Goal: Transaction & Acquisition: Purchase product/service

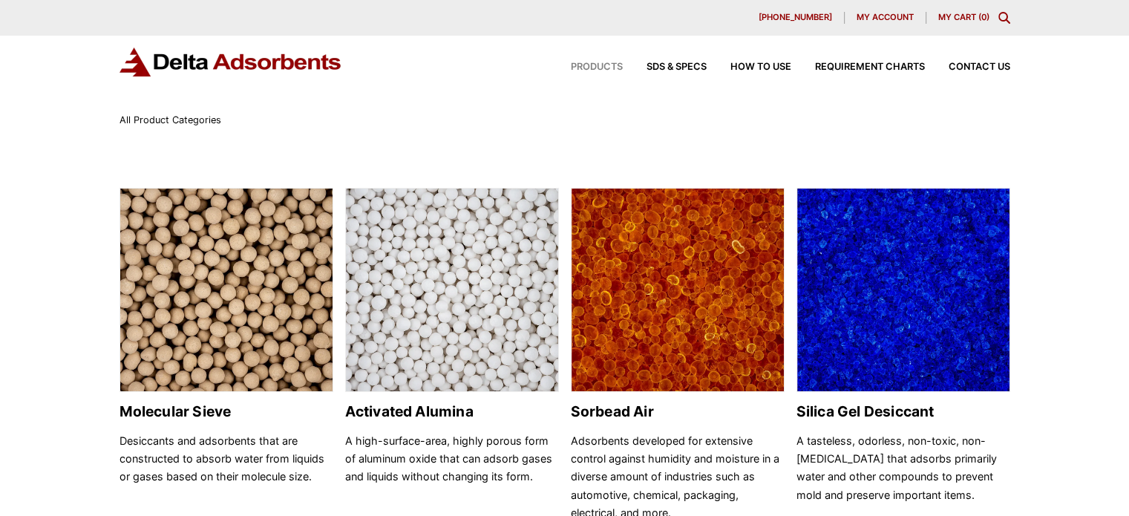
scroll to position [62, 0]
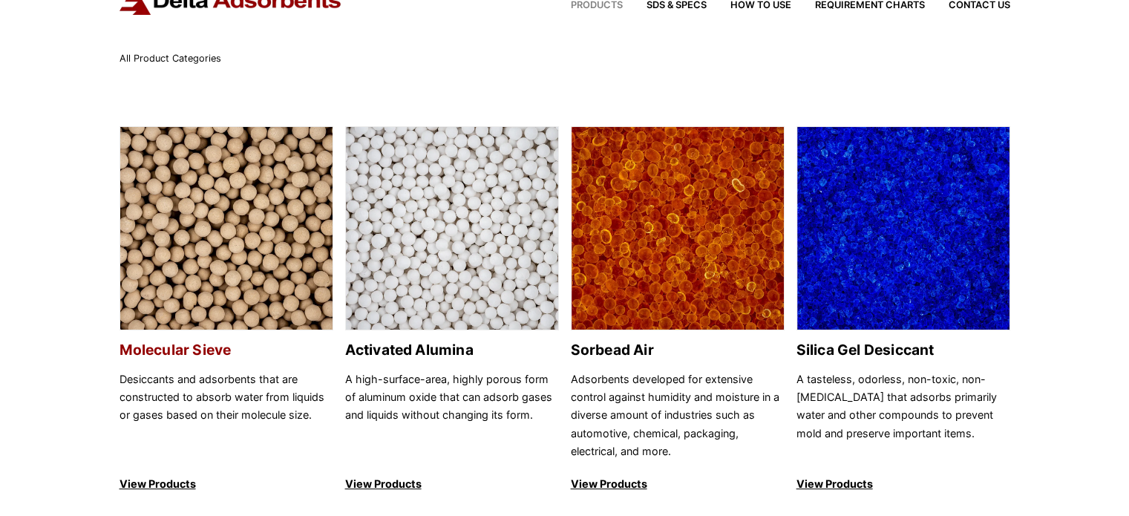
click at [196, 349] on h2 "Molecular Sieve" at bounding box center [226, 349] width 214 height 17
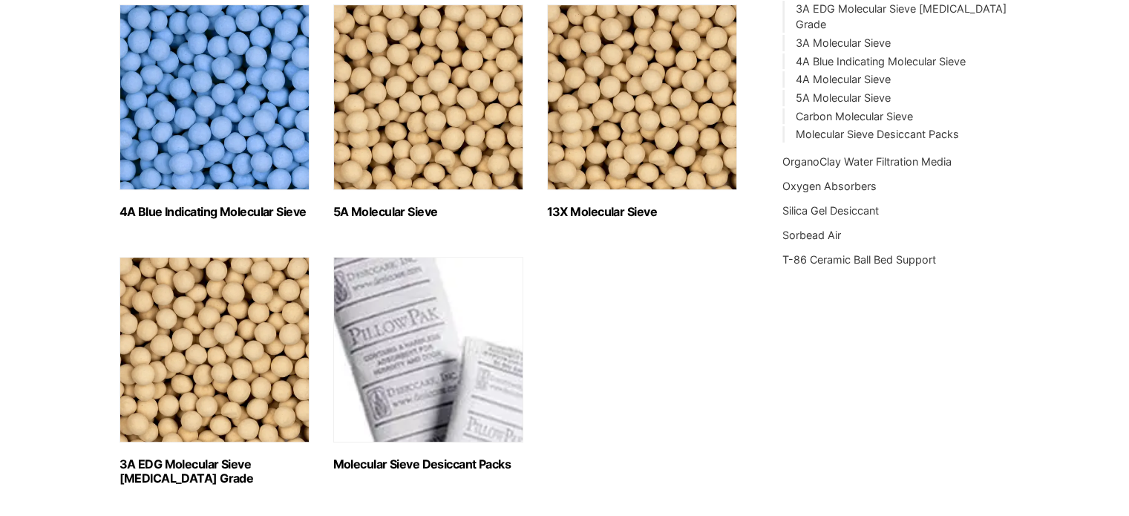
scroll to position [474, 0]
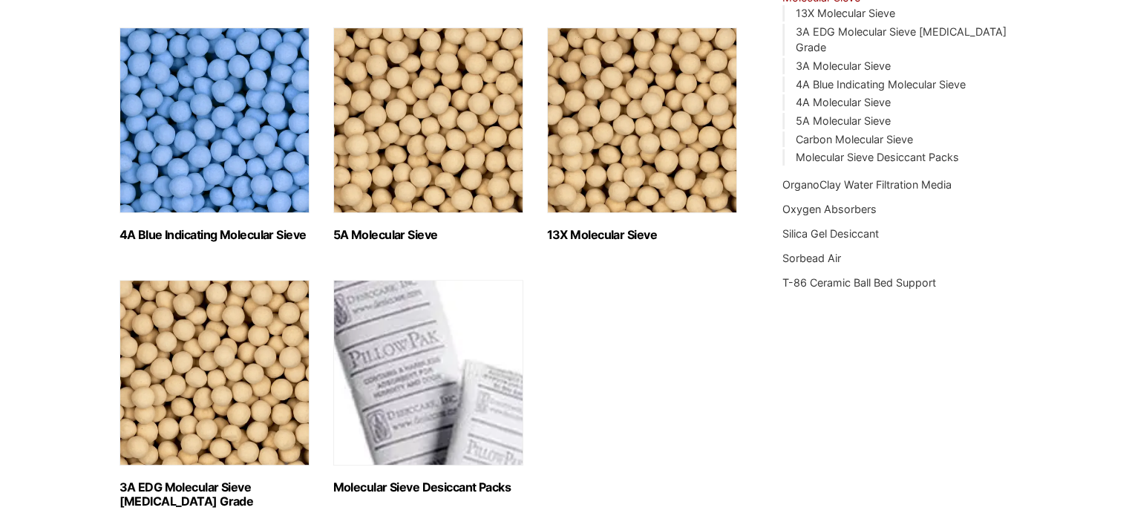
click at [614, 228] on h2 "13X Molecular Sieve (2)" at bounding box center [642, 235] width 190 height 14
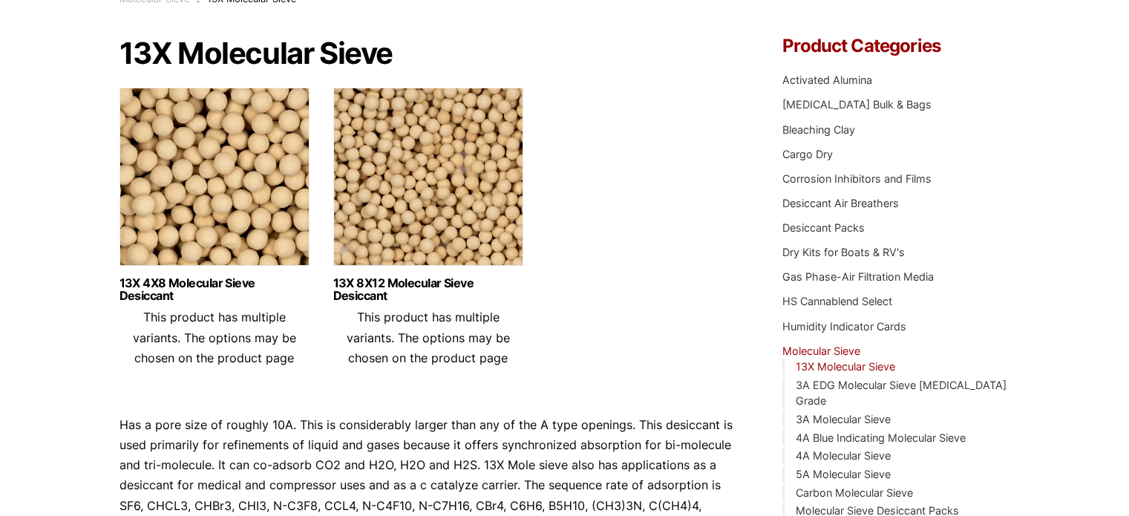
scroll to position [169, 0]
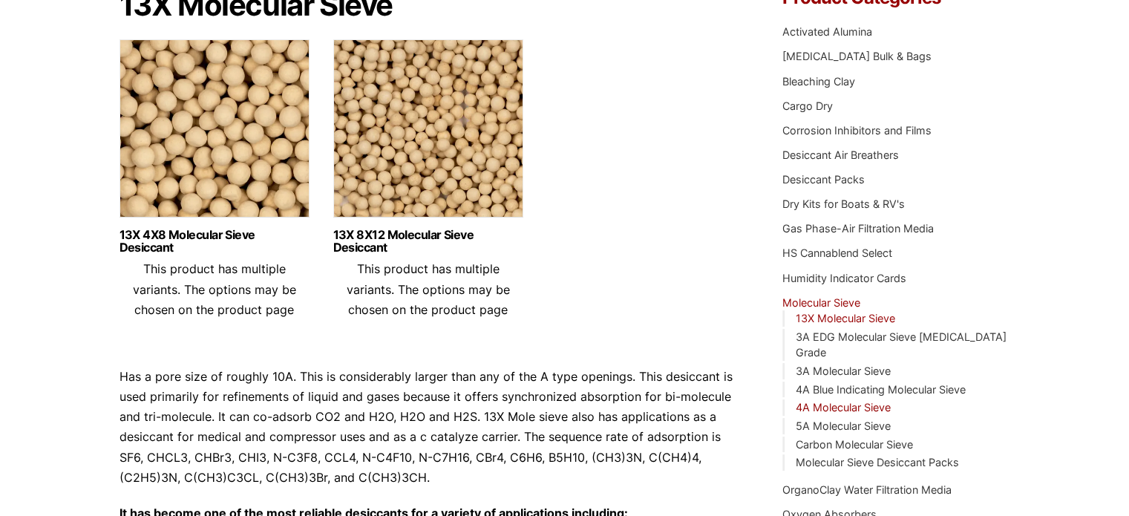
click at [800, 401] on link "4A Molecular Sieve" at bounding box center [842, 407] width 95 height 13
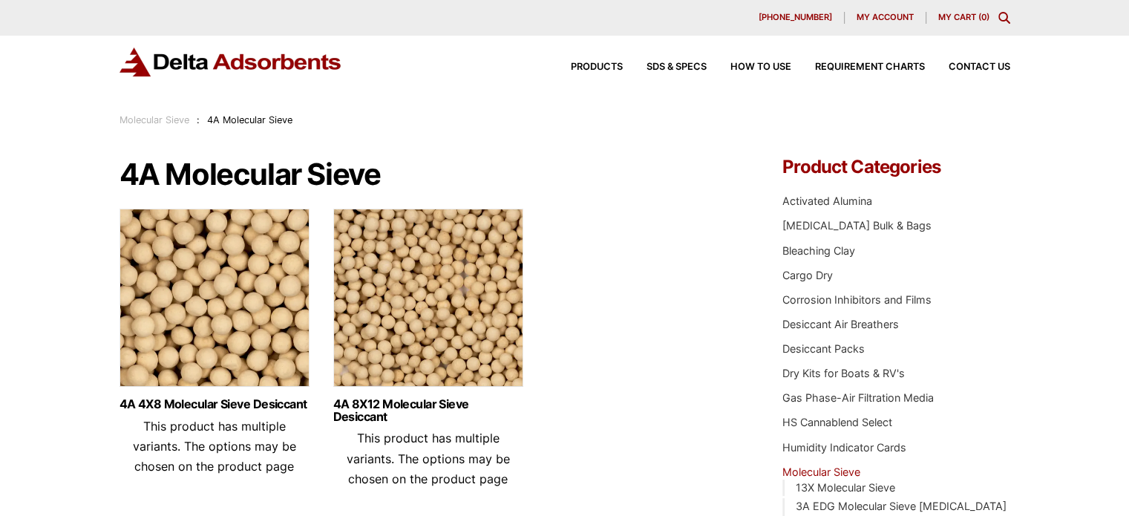
click at [901, 16] on span "My account" at bounding box center [884, 17] width 57 height 8
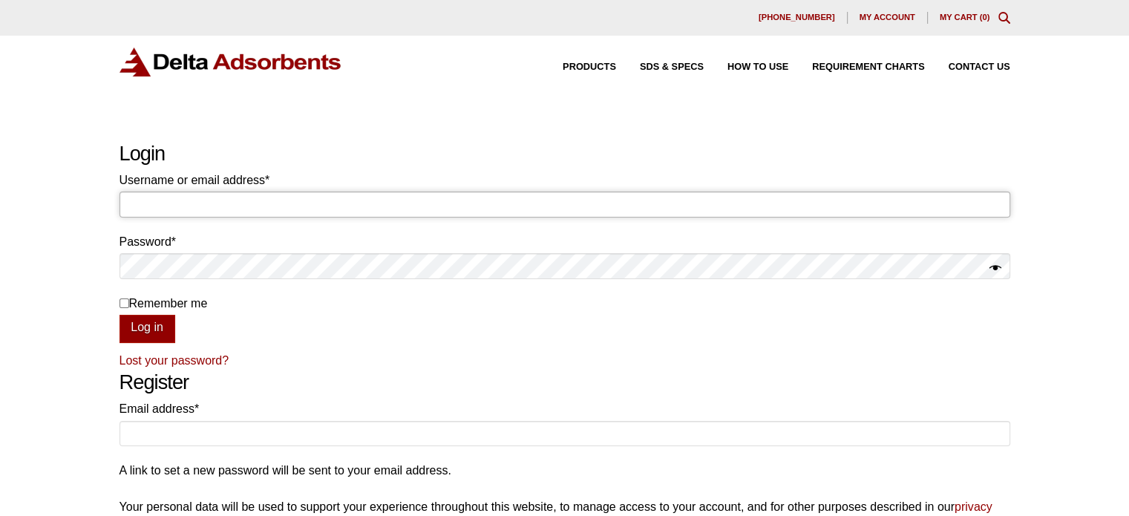
click at [292, 198] on input "Username or email address * Required" at bounding box center [564, 203] width 891 height 25
click at [263, 200] on input "Username or email address * Required" at bounding box center [564, 203] width 891 height 25
type input "mhogan@advnanot.com"
click at [119, 315] on button "Log in" at bounding box center [147, 329] width 56 height 28
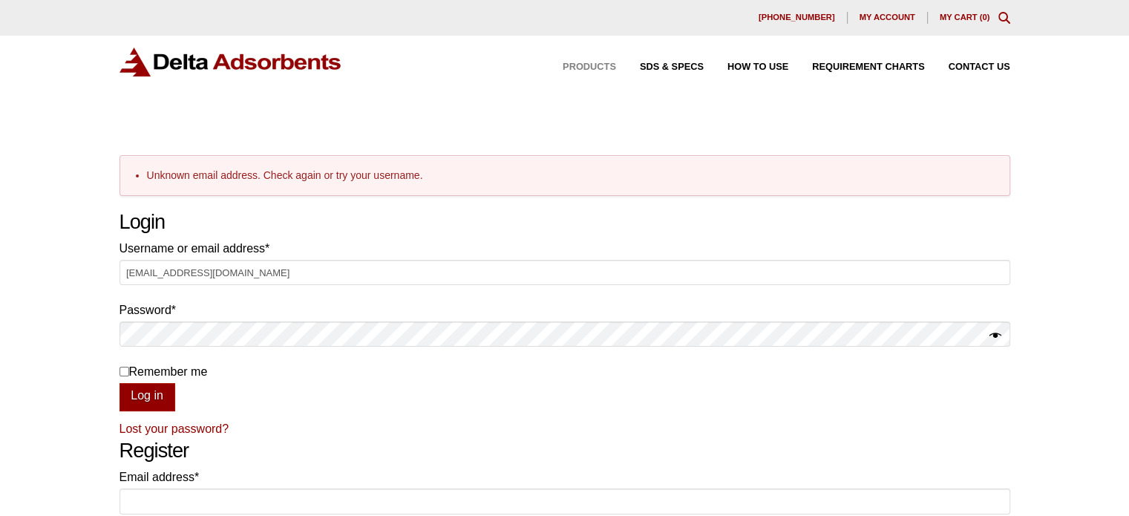
click at [584, 66] on span "Products" at bounding box center [589, 67] width 53 height 10
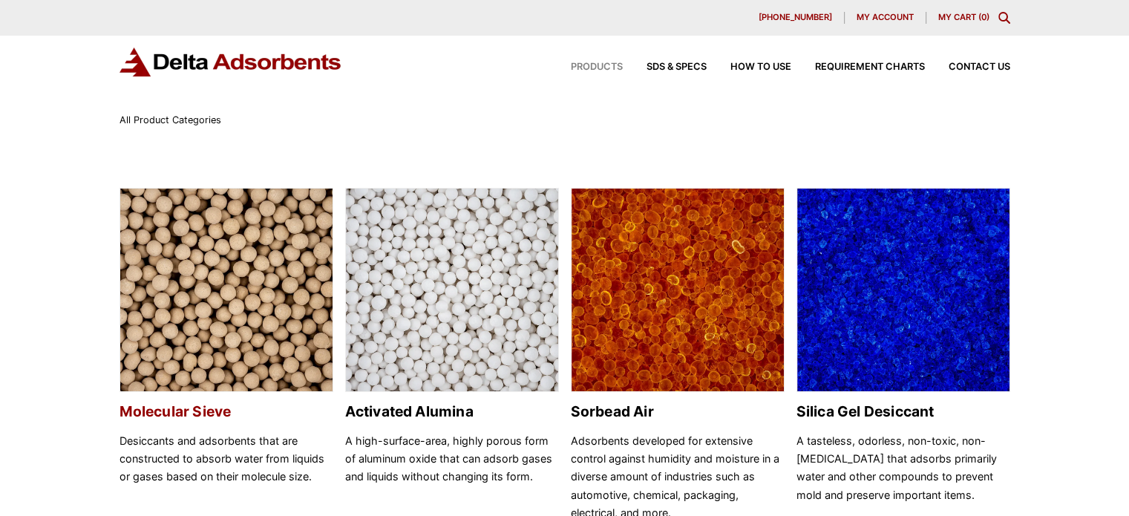
click at [210, 418] on h2 "Molecular Sieve" at bounding box center [226, 411] width 214 height 17
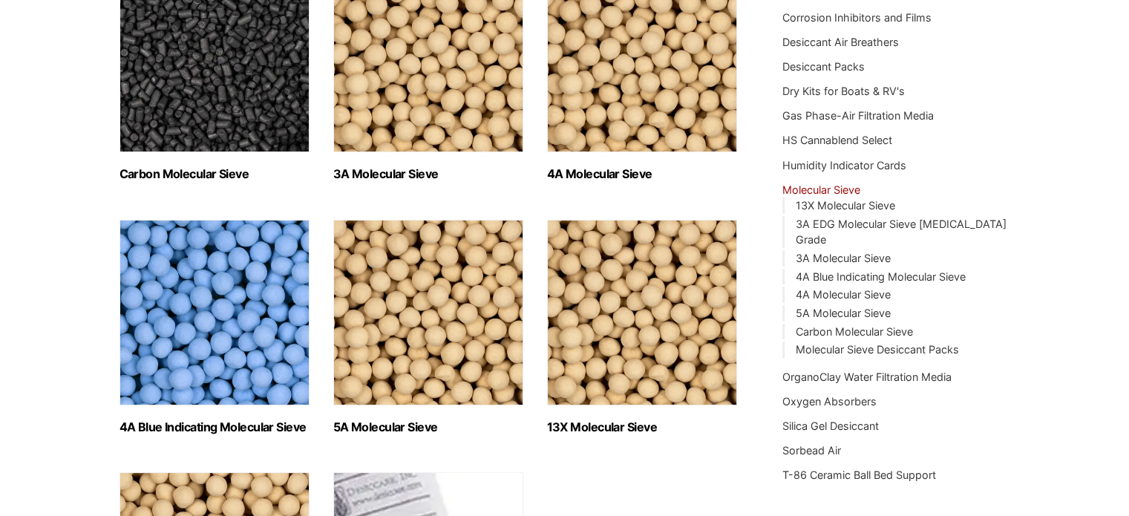
scroll to position [297, 0]
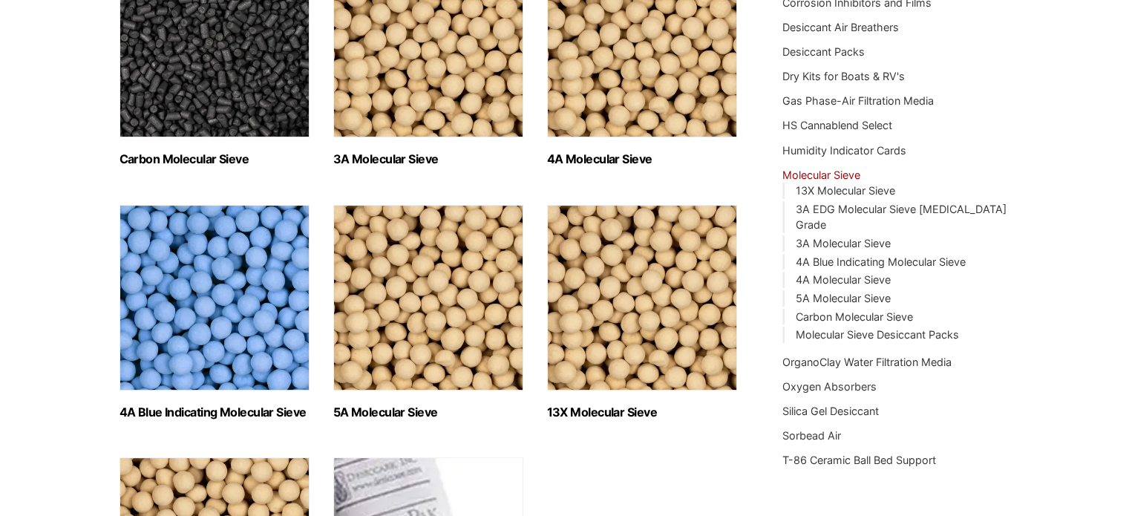
click at [837, 174] on link "Molecular Sieve" at bounding box center [821, 174] width 78 height 13
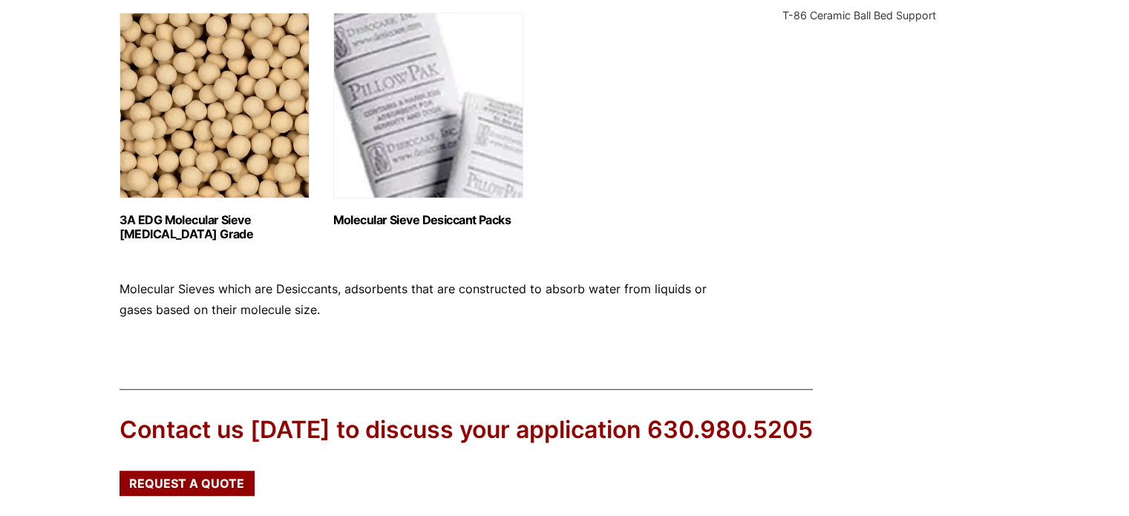
scroll to position [742, 0]
click at [427, 217] on h2 "Molecular Sieve Desiccant Packs (8)" at bounding box center [428, 219] width 190 height 14
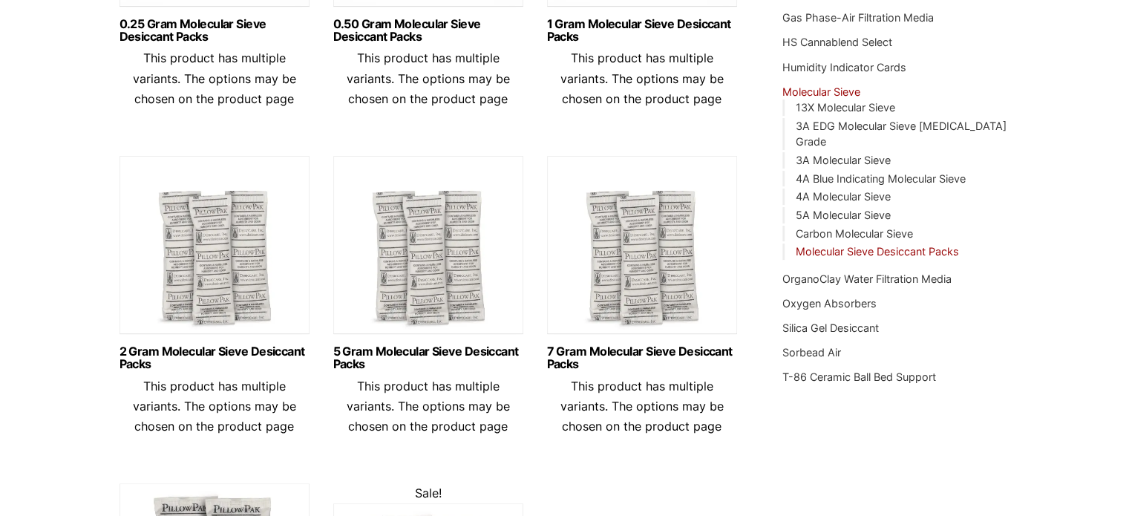
scroll to position [371, 0]
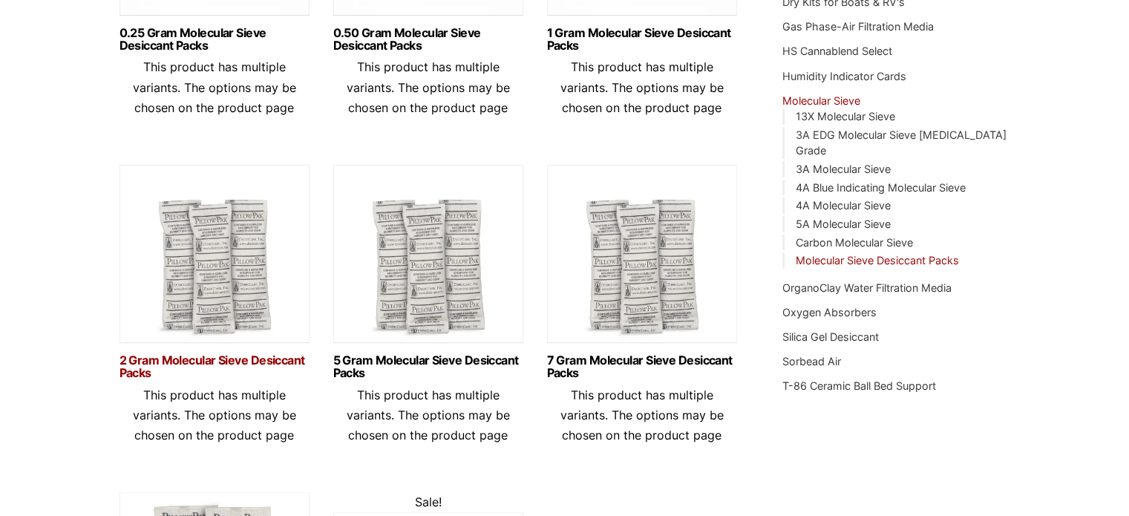
click at [226, 358] on link "2 Gram Molecular Sieve Desiccant Packs" at bounding box center [214, 366] width 190 height 25
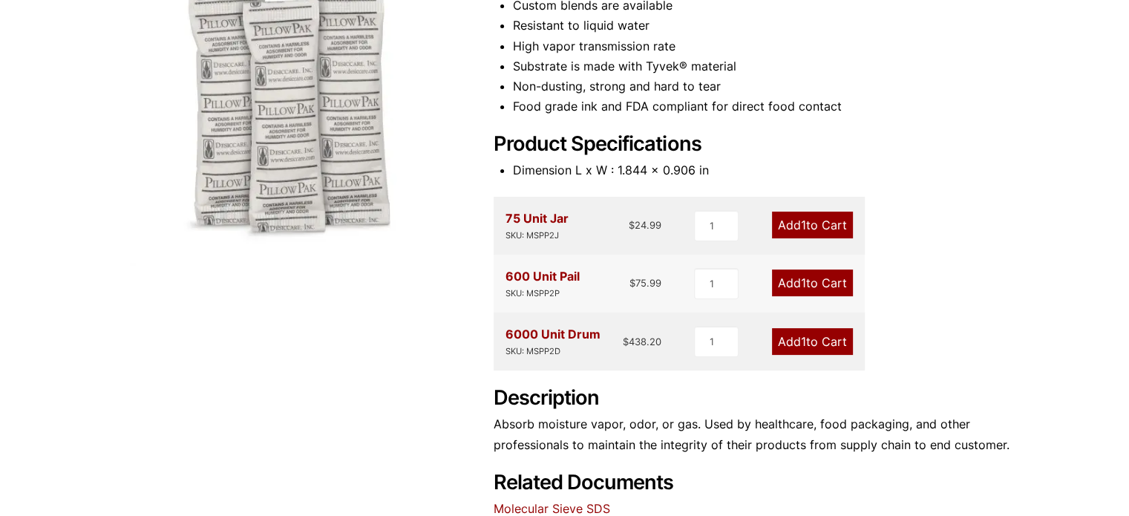
scroll to position [297, 0]
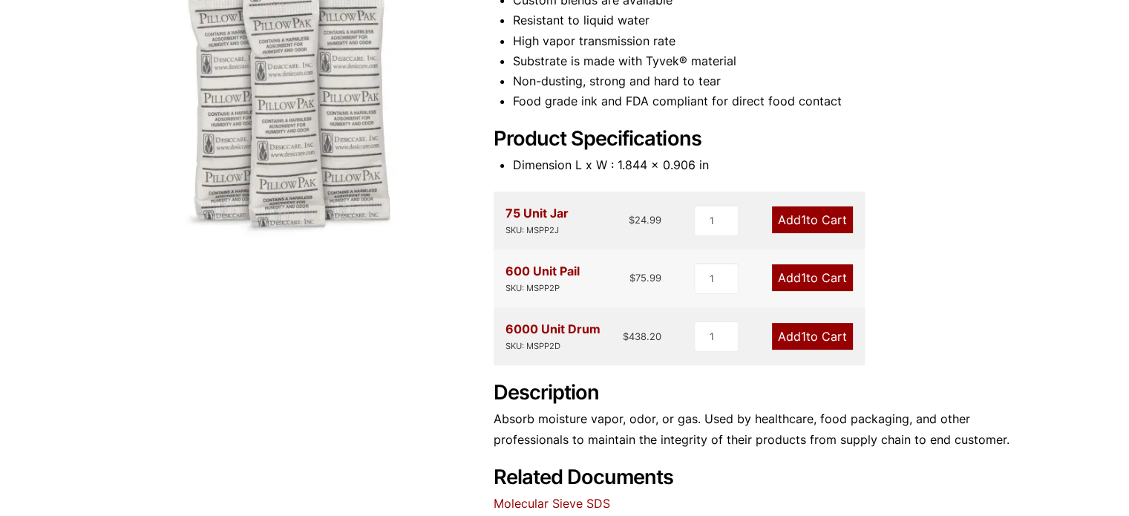
click at [787, 278] on link "Add 1 to Cart" at bounding box center [812, 277] width 81 height 27
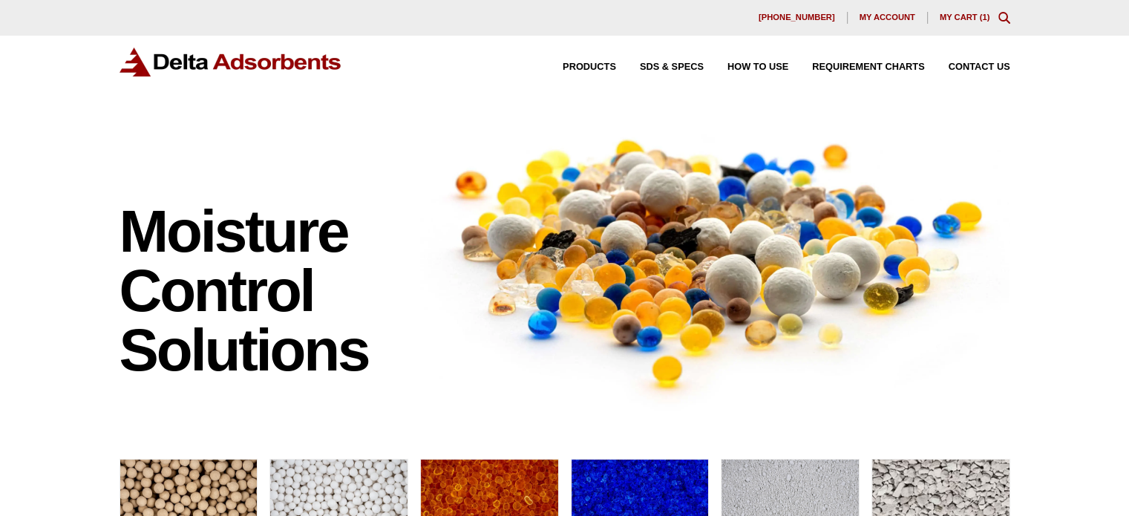
click at [956, 19] on link "My Cart ( 1 )" at bounding box center [965, 17] width 50 height 9
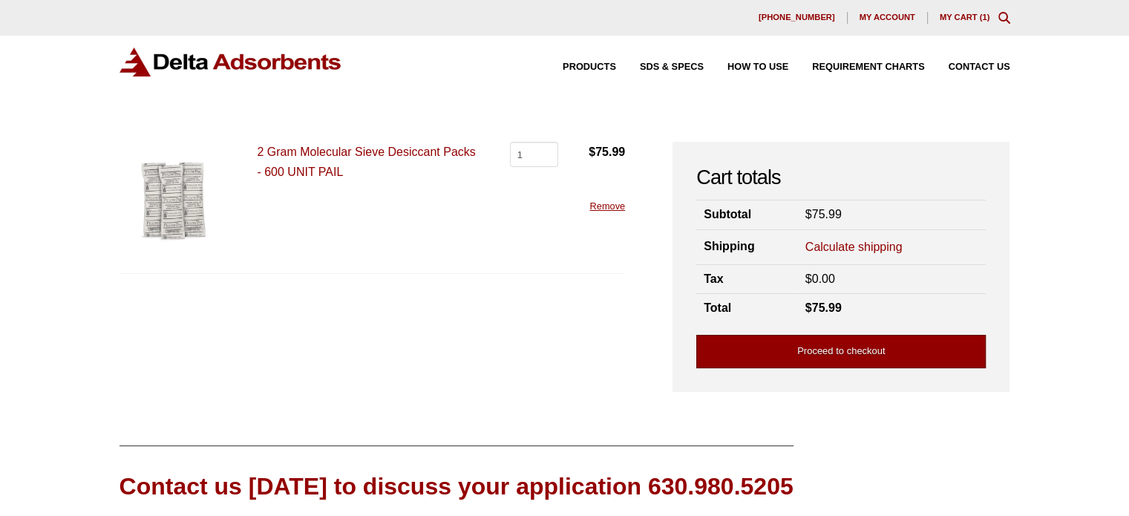
click at [827, 354] on link "Proceed to checkout" at bounding box center [840, 351] width 289 height 33
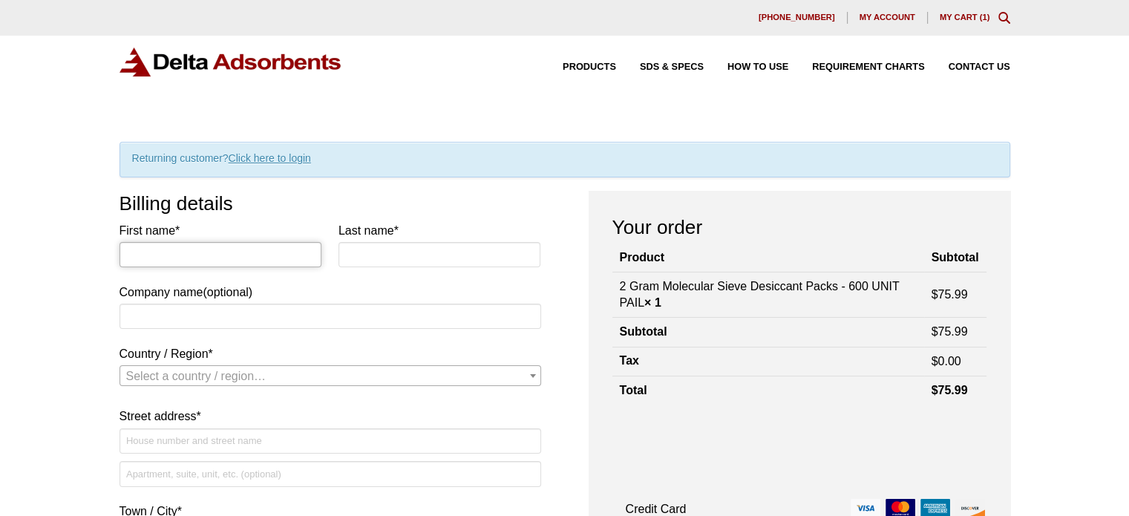
click at [140, 255] on input "First name *" at bounding box center [220, 254] width 203 height 25
click at [204, 260] on input "First name *" at bounding box center [220, 254] width 203 height 25
type input "[PERSON_NAME]"
click at [123, 320] on input "Company name (optional)" at bounding box center [330, 316] width 422 height 25
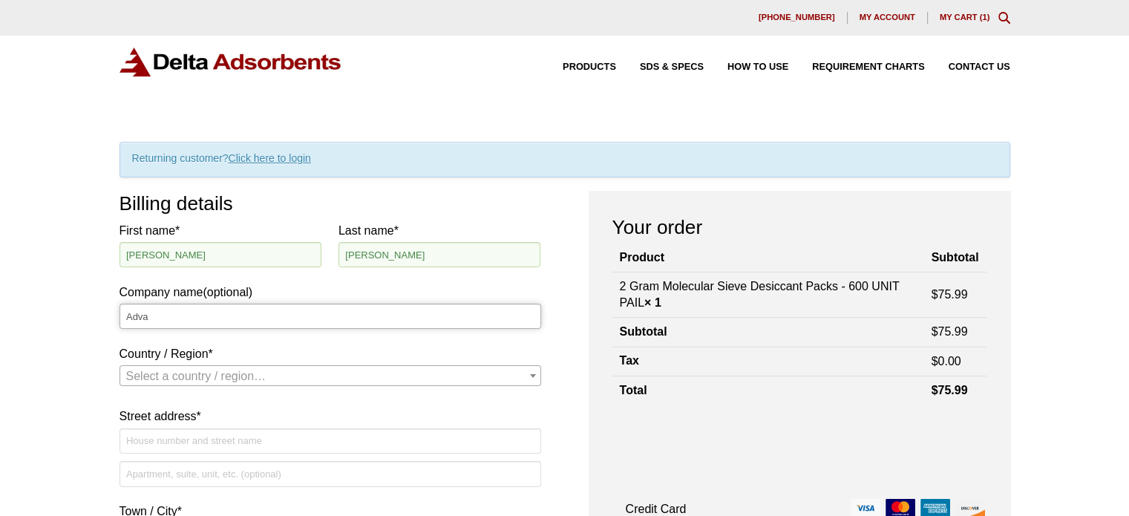
type input "Advanced NanoTherapies"
select select "US"
type input "[STREET_ADDRESS]"
type input "[GEOGRAPHIC_DATA]"
type input "44106"
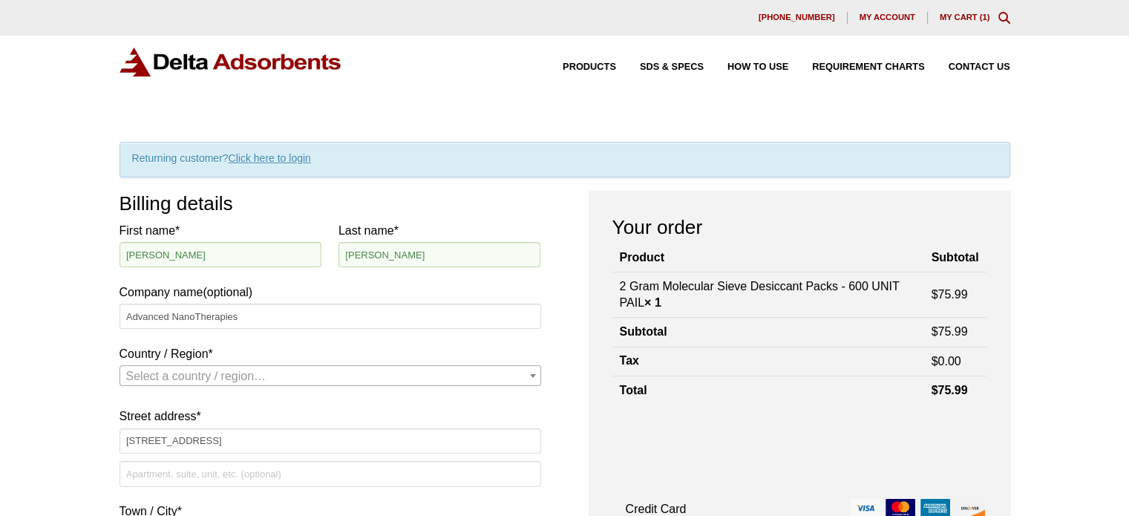
type input "7208786995"
select select "US"
select select "OH"
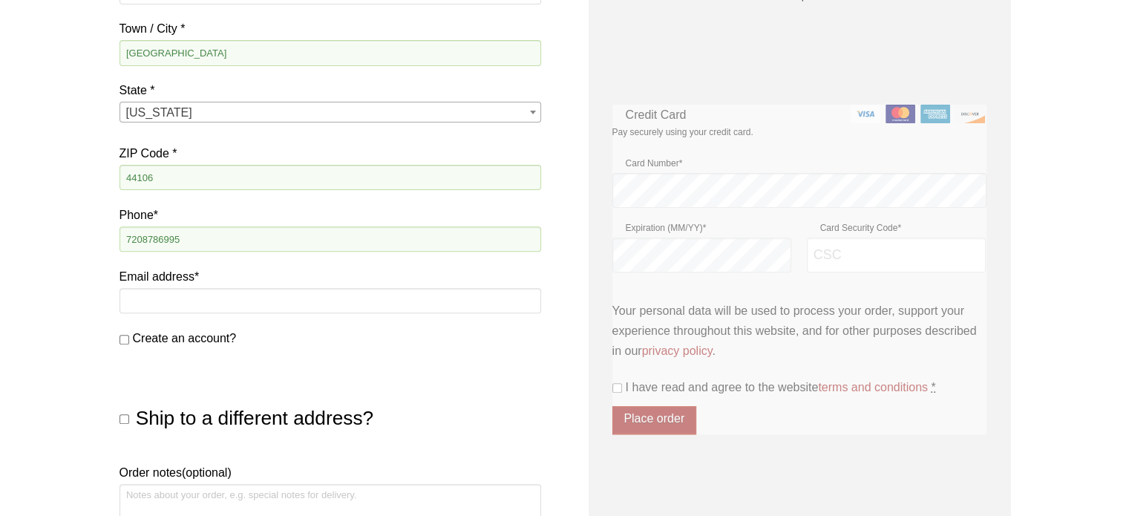
scroll to position [485, 0]
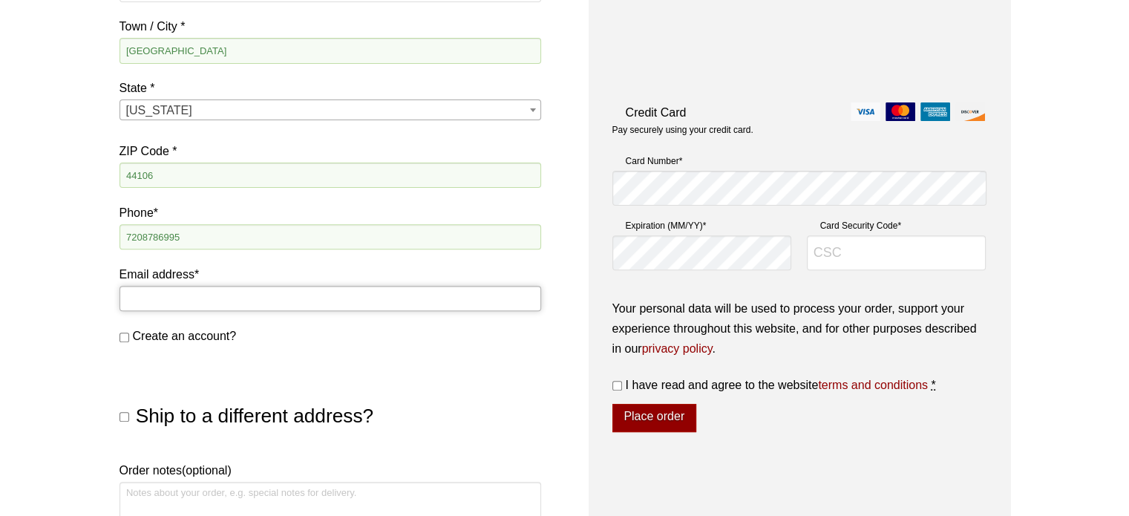
click at [177, 293] on input "Email address *" at bounding box center [330, 298] width 422 height 25
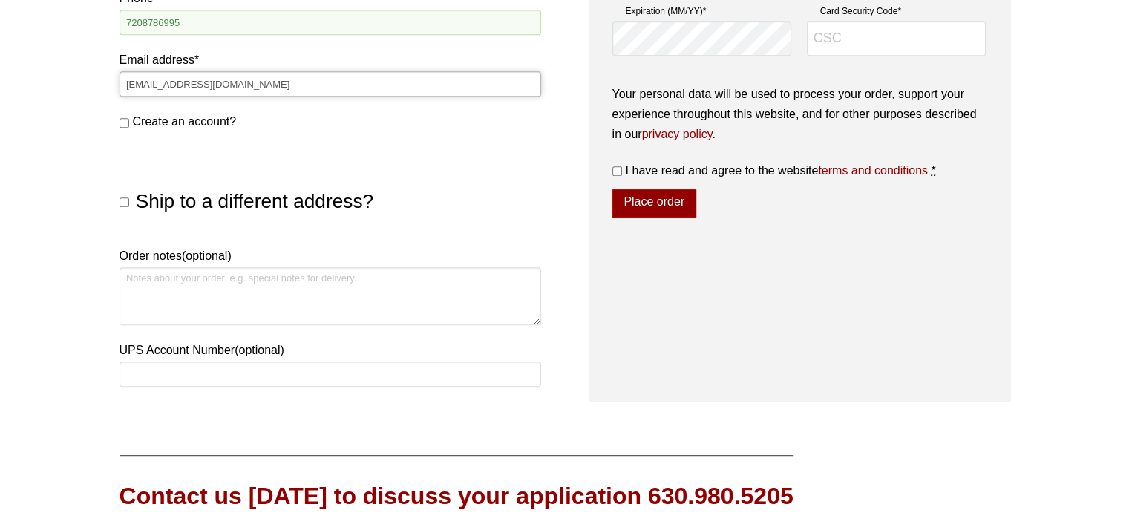
scroll to position [707, 0]
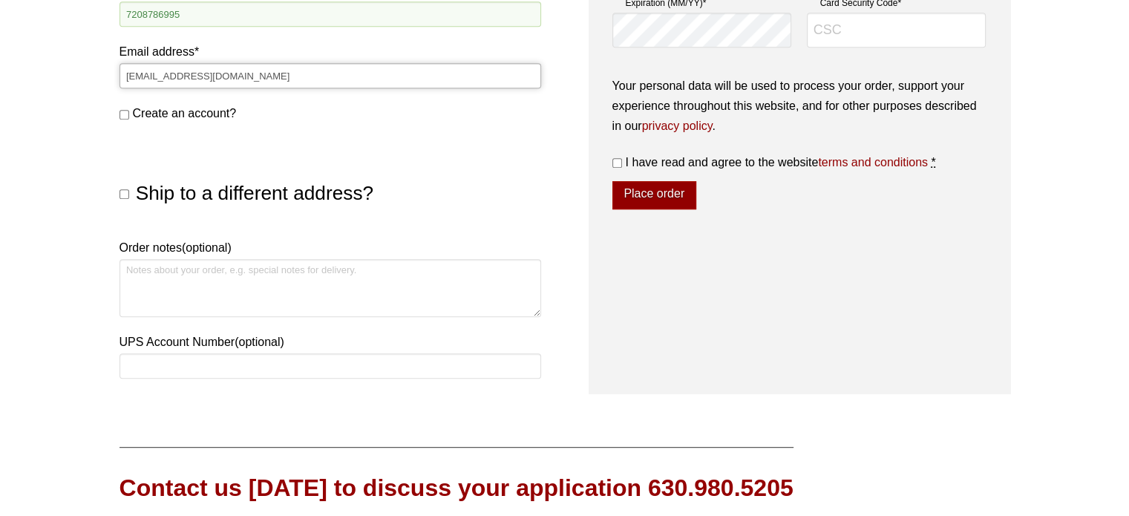
type input "[EMAIL_ADDRESS][DOMAIN_NAME]"
click at [253, 229] on div "Ship to a different address? First name * Last name * Company name (optional) C…" at bounding box center [330, 258] width 422 height 253
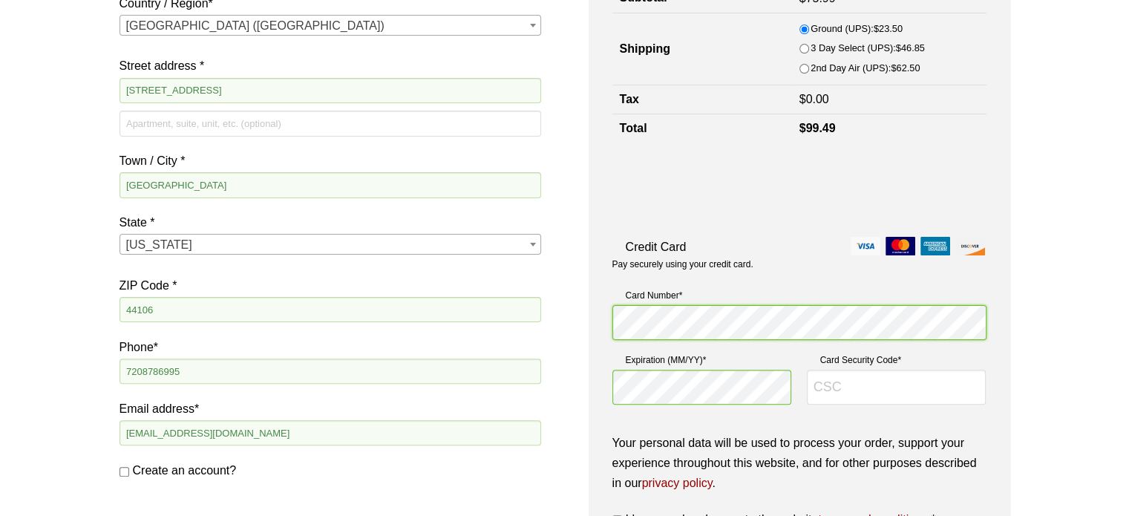
scroll to position [336, 0]
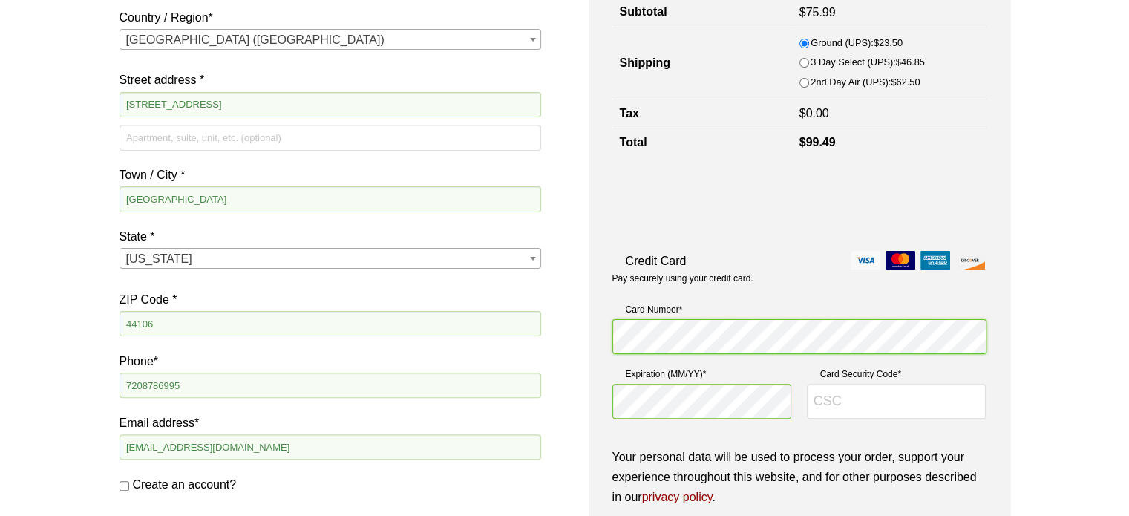
click at [606, 337] on div "Your order Product Subtotal 2 Gram Molecular Sieve Desiccant Packs - 600 UNIT P…" at bounding box center [800, 309] width 422 height 909
click at [589, 394] on div "Your order Product Subtotal 2 Gram Molecular Sieve Desiccant Packs - 600 UNIT P…" at bounding box center [800, 309] width 422 height 909
click at [885, 399] on input "Card Security Code *" at bounding box center [897, 402] width 180 height 36
type input "400"
click at [928, 447] on p "Your personal data will be used to process your order, support your experience …" at bounding box center [799, 477] width 374 height 61
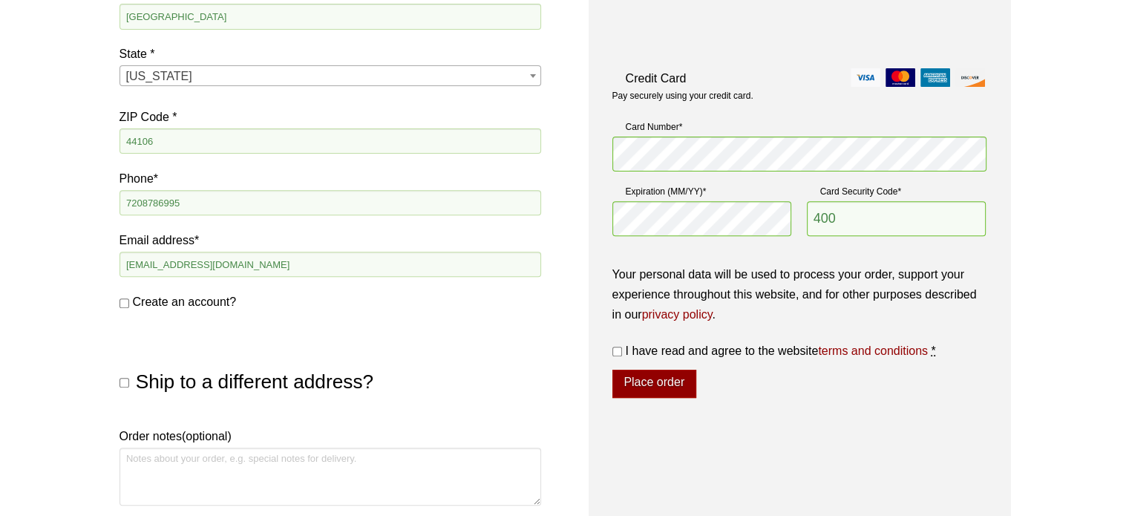
scroll to position [633, 0]
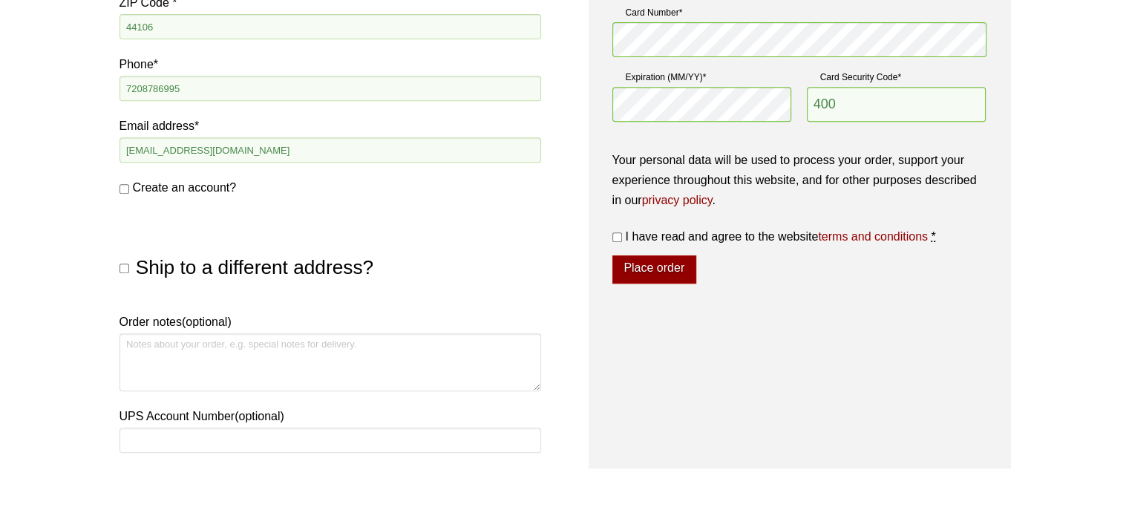
click at [618, 235] on input "I have read and agree to the website terms and conditions *" at bounding box center [617, 237] width 10 height 10
checkbox input "true"
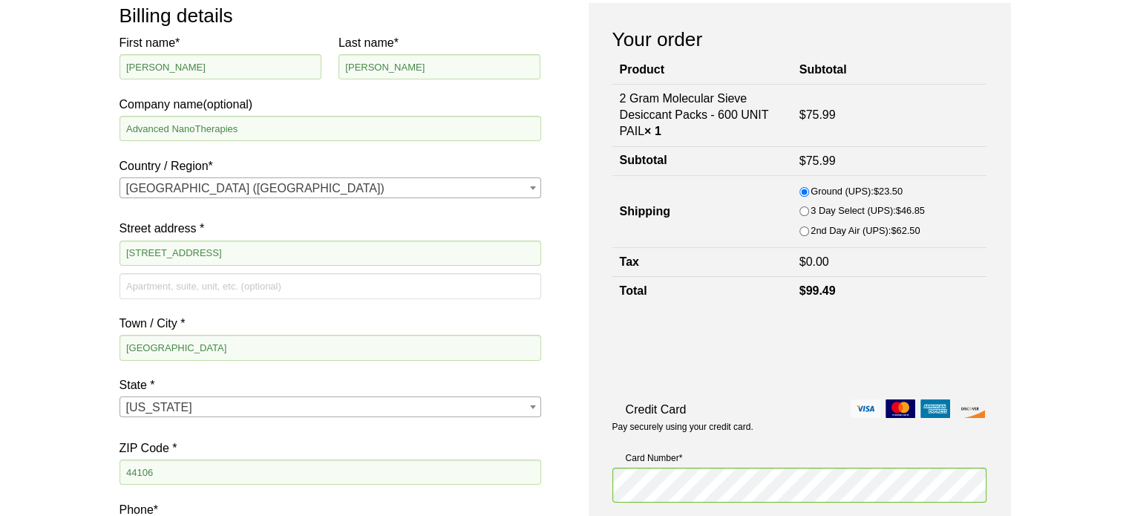
click at [809, 230] on input "2nd Day Air (UPS): $ 62.50" at bounding box center [804, 231] width 10 height 10
radio input "true"
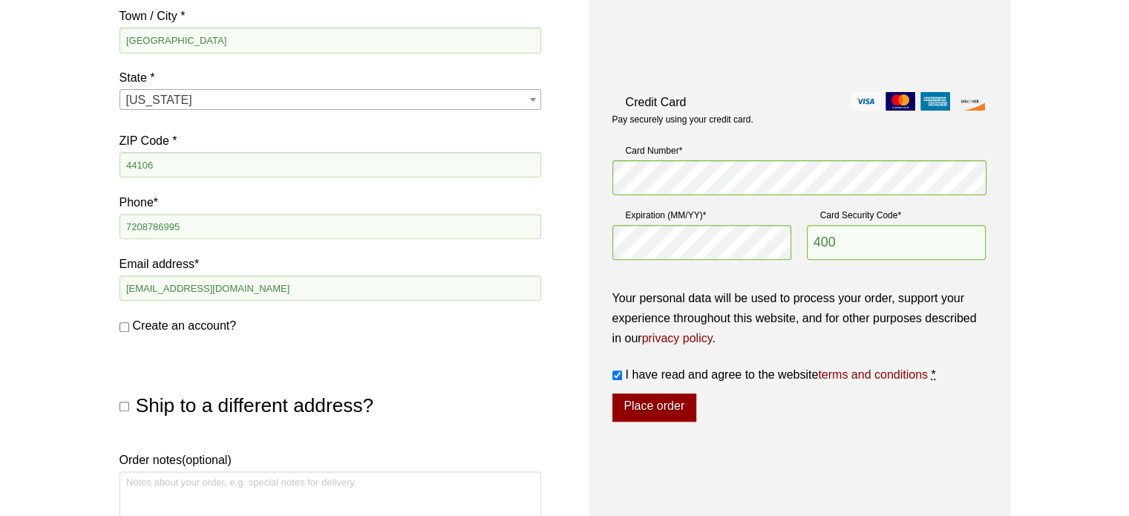
scroll to position [559, 0]
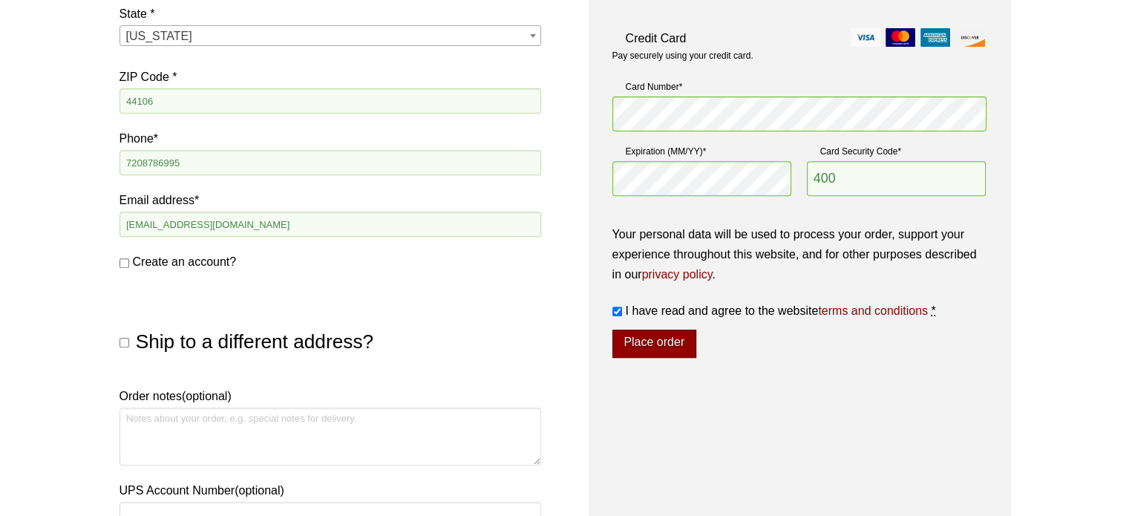
click at [658, 345] on button "Place order" at bounding box center [654, 344] width 84 height 28
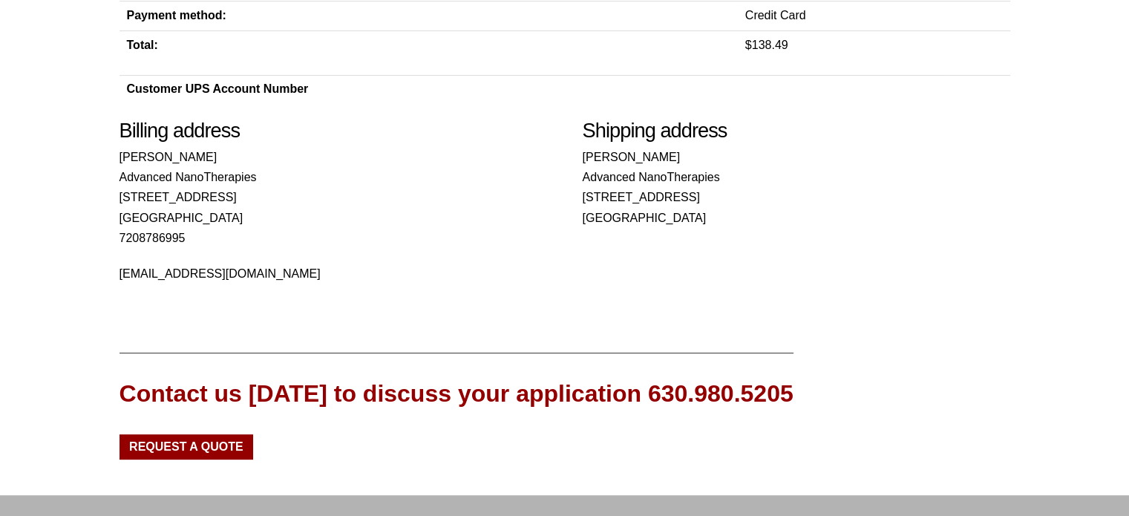
scroll to position [586, 0]
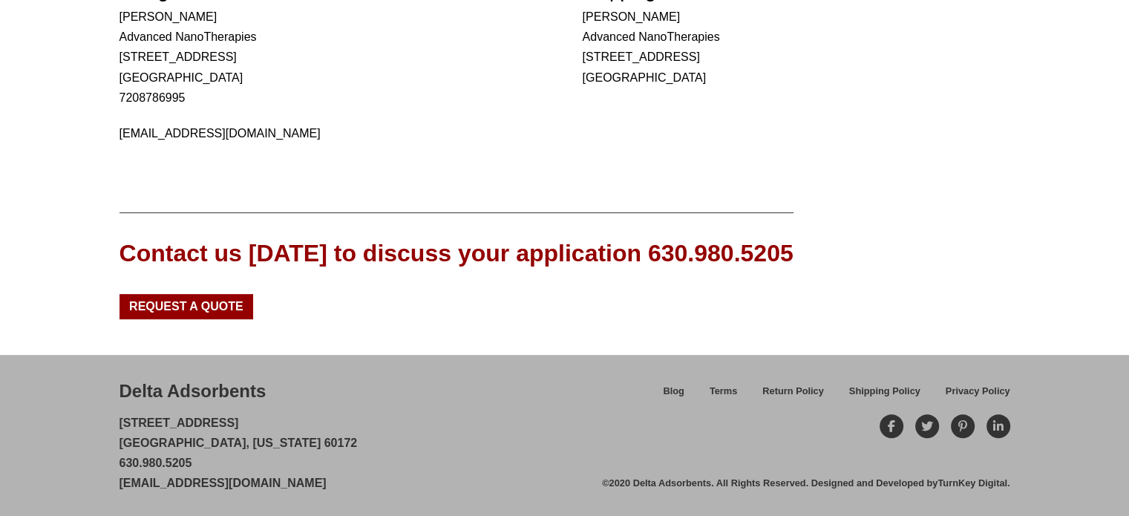
click at [367, 204] on div "Contact us today to discuss your application 630.980.5205 Request a Quote" at bounding box center [564, 272] width 1129 height 166
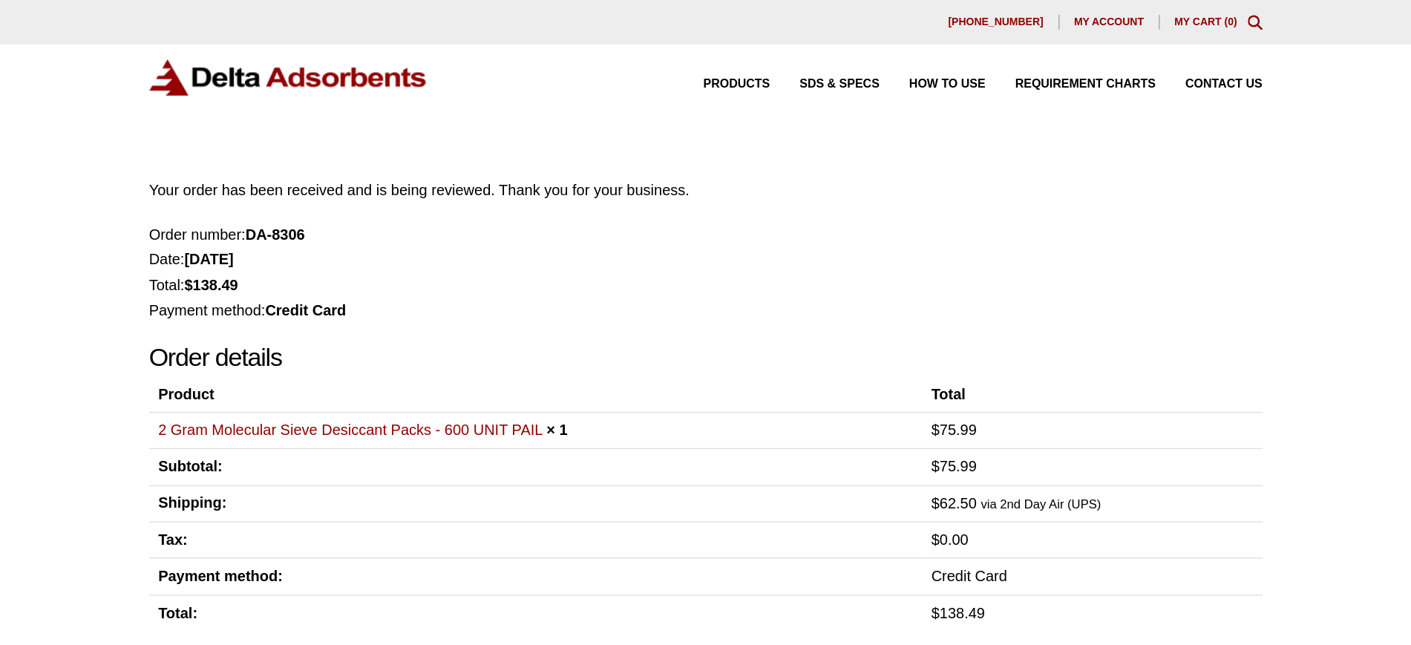
scroll to position [0, 0]
click at [573, 317] on th "Product" at bounding box center [428, 315] width 618 height 27
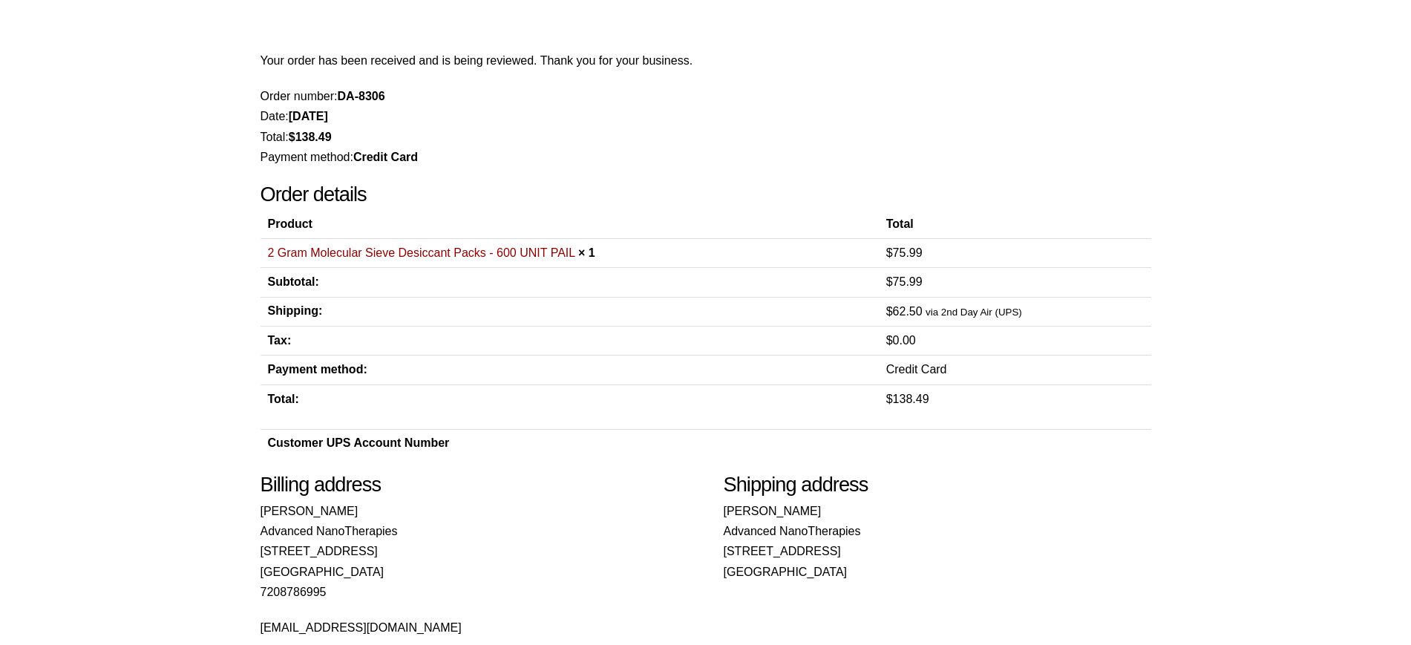
scroll to position [93, 0]
click at [580, 380] on th "Payment method:" at bounding box center [569, 368] width 618 height 29
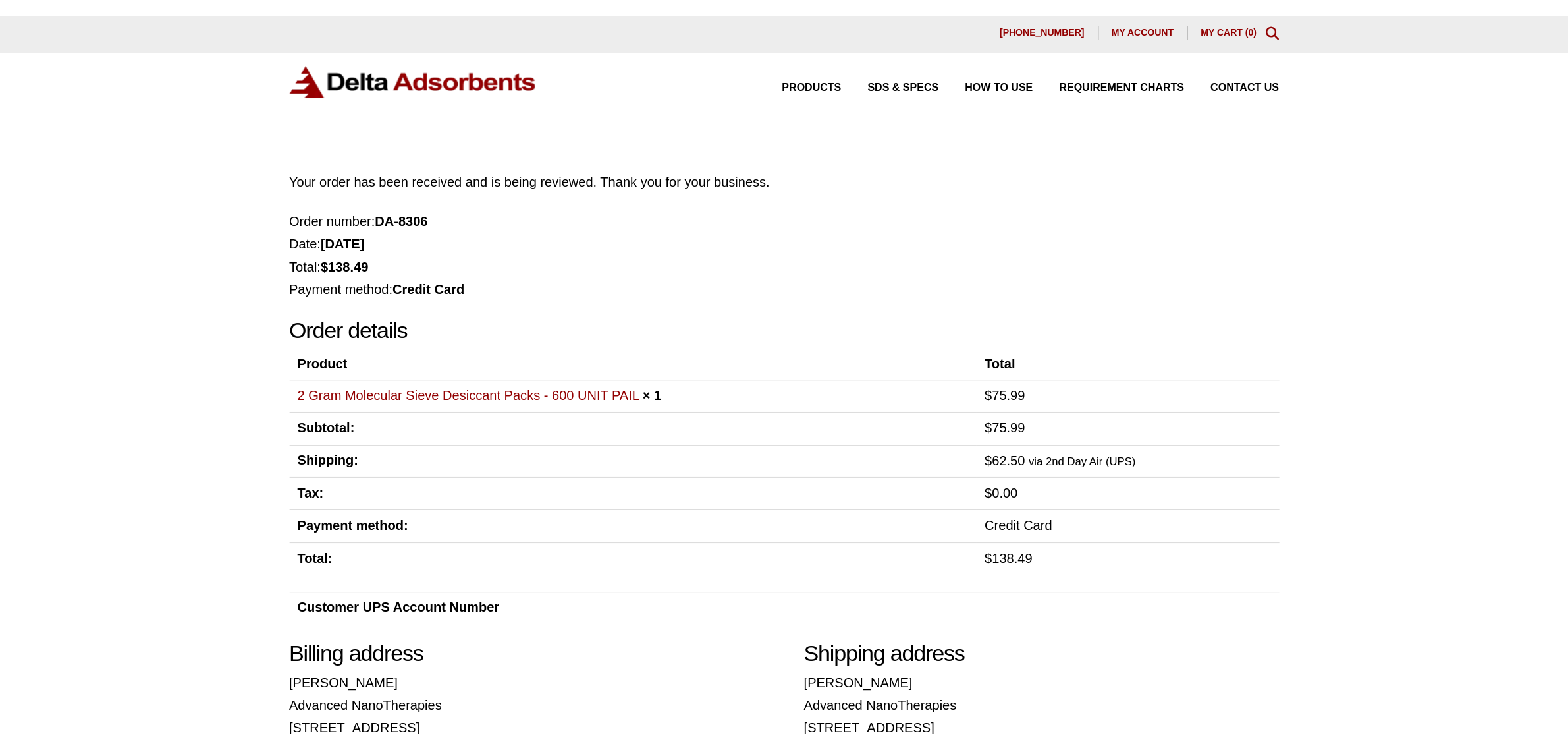
scroll to position [0, 0]
